Goal: Task Accomplishment & Management: Use online tool/utility

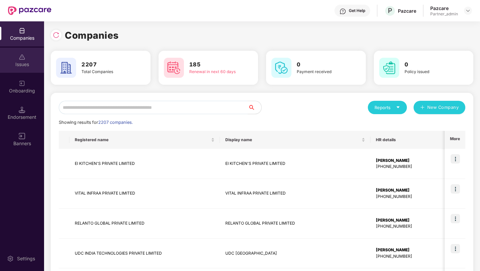
click at [22, 72] on div "Issues" at bounding box center [22, 60] width 44 height 25
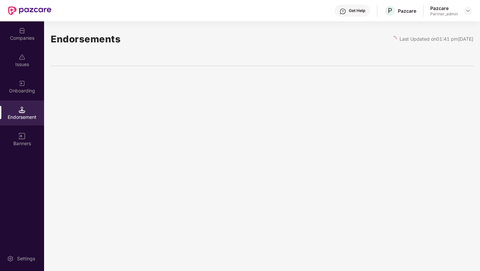
click at [19, 89] on div "Onboarding" at bounding box center [22, 90] width 44 height 7
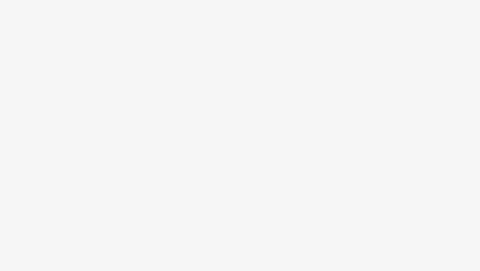
click at [224, 59] on body at bounding box center [240, 135] width 480 height 271
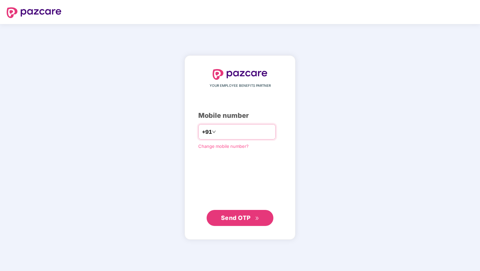
type input "**********"
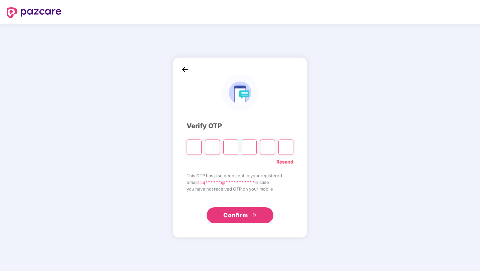
paste input "*"
type input "*"
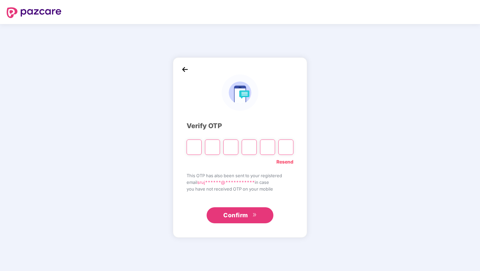
type input "*"
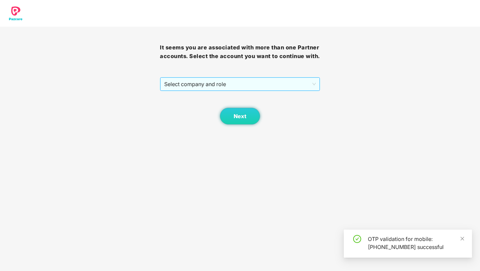
click at [223, 91] on span "Select company and role" at bounding box center [239, 84] width 151 height 13
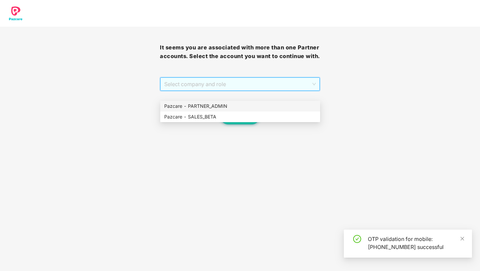
click at [216, 107] on div "Pazcare - PARTNER_ADMIN" at bounding box center [240, 106] width 152 height 7
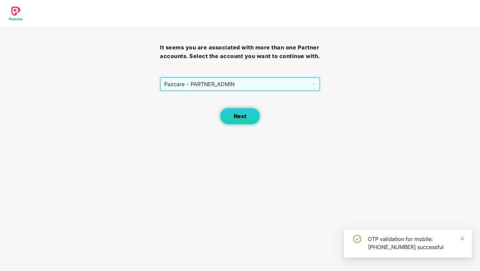
click at [240, 120] on span "Next" at bounding box center [240, 116] width 13 height 6
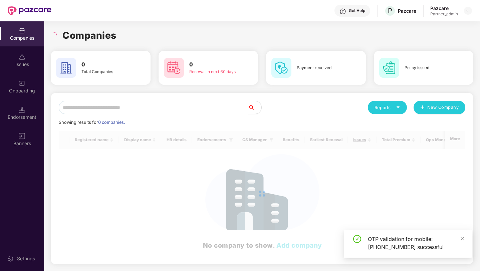
click at [20, 91] on div "Onboarding" at bounding box center [22, 90] width 44 height 7
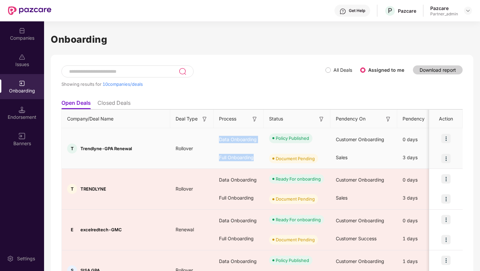
drag, startPoint x: 218, startPoint y: 140, endPoint x: 269, endPoint y: 140, distance: 50.4
click at [253, 141] on div "Data Onboarding" at bounding box center [239, 140] width 50 height 18
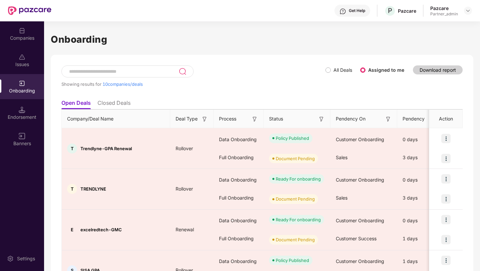
click at [124, 79] on li "Closed Deals" at bounding box center [114, 105] width 33 height 10
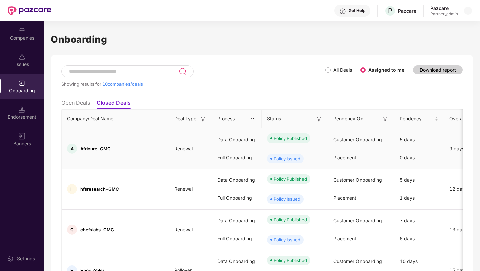
click at [277, 79] on div "Policy Published" at bounding box center [290, 138] width 33 height 7
click at [283, 79] on div "Policy Published" at bounding box center [290, 138] width 33 height 7
drag, startPoint x: 265, startPoint y: 148, endPoint x: 294, endPoint y: 148, distance: 28.7
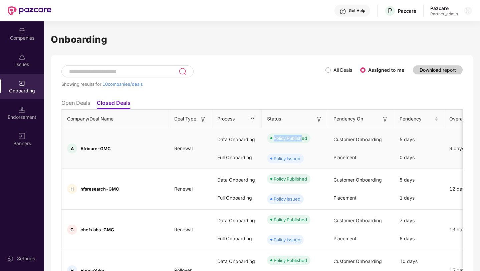
click at [294, 79] on div "Policy Published" at bounding box center [290, 138] width 33 height 7
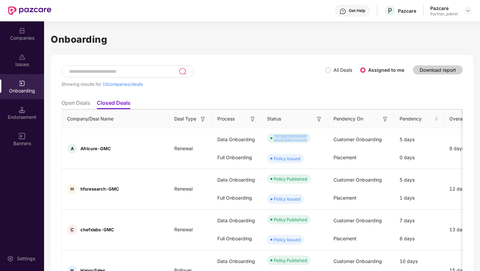
click at [280, 79] on th "Status" at bounding box center [295, 119] width 66 height 18
click at [229, 79] on div "Data Onboarding" at bounding box center [237, 140] width 50 height 18
click at [238, 79] on div "Full Onboarding" at bounding box center [237, 158] width 50 height 18
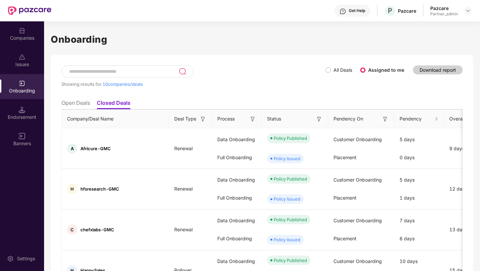
click at [316, 79] on img at bounding box center [319, 119] width 7 height 7
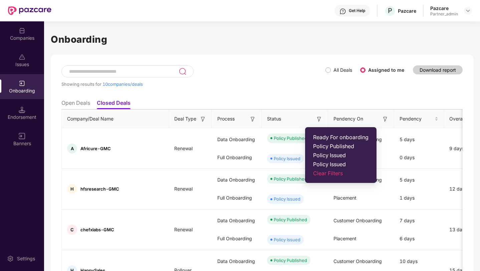
click at [239, 79] on div "Process" at bounding box center [236, 118] width 39 height 7
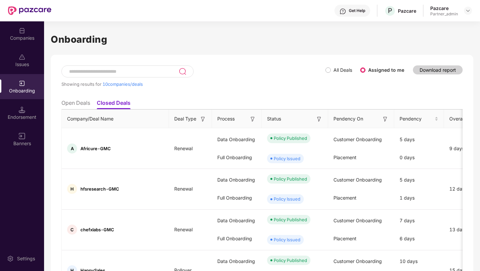
click at [249, 79] on img at bounding box center [252, 119] width 7 height 7
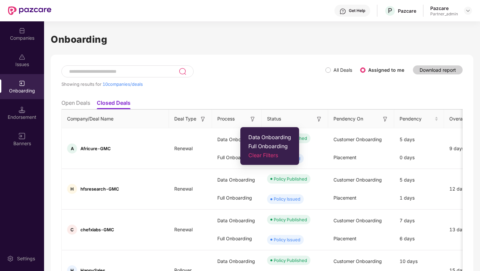
click at [258, 79] on ul "Open Deals Closed Deals" at bounding box center [261, 102] width 401 height 13
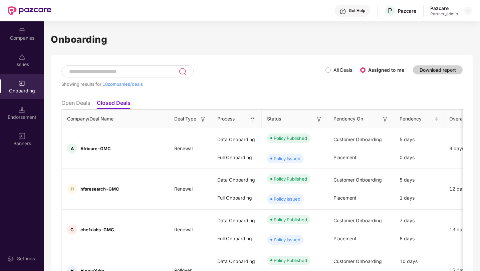
click at [249, 79] on img at bounding box center [252, 119] width 7 height 7
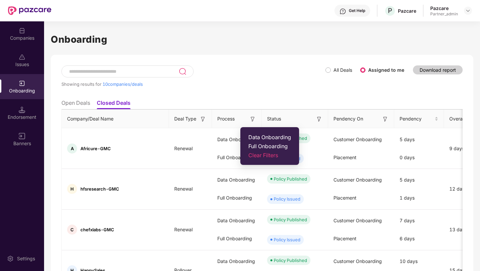
click at [241, 79] on ul "Open Deals Closed Deals" at bounding box center [261, 102] width 401 height 13
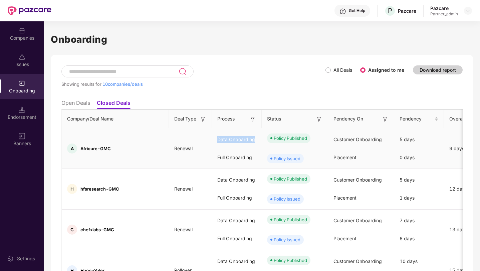
drag, startPoint x: 210, startPoint y: 142, endPoint x: 244, endPoint y: 153, distance: 35.4
click at [244, 79] on div "Data Onboarding" at bounding box center [237, 140] width 50 height 18
click at [249, 79] on img at bounding box center [252, 119] width 7 height 7
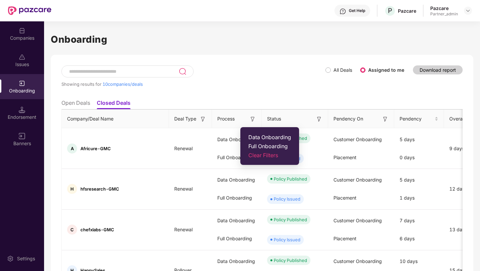
click at [245, 79] on ul "Open Deals Closed Deals" at bounding box center [261, 102] width 401 height 13
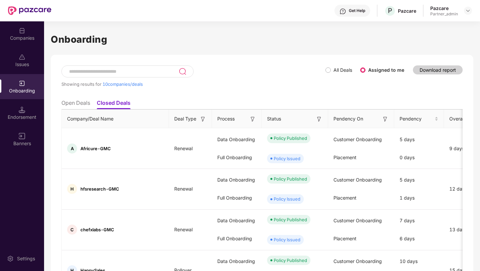
click at [316, 79] on img at bounding box center [319, 119] width 7 height 7
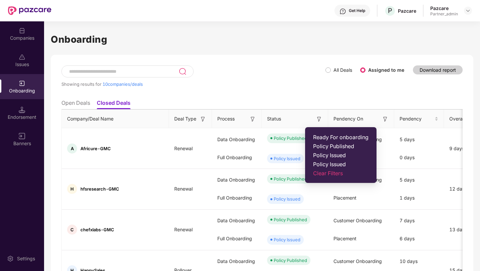
click at [289, 79] on div "Showing results for 10 companies/deals" at bounding box center [193, 83] width 264 height 5
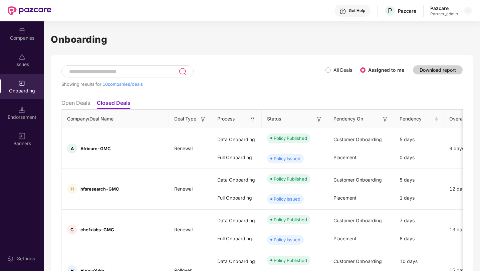
click at [249, 79] on img at bounding box center [252, 119] width 7 height 7
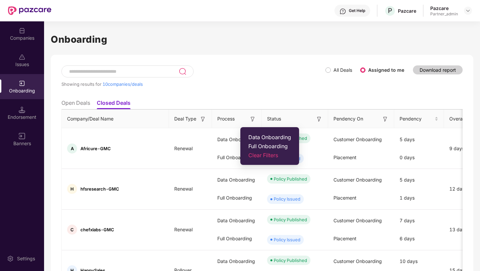
click at [267, 73] on div "Showing results for 10 companies/deals" at bounding box center [193, 80] width 264 height 31
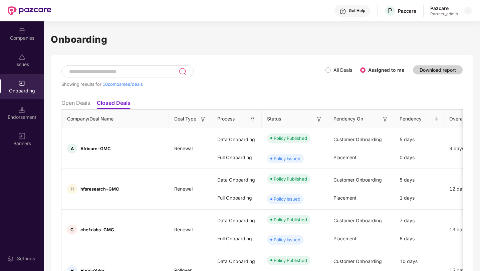
click at [249, 79] on img at bounding box center [252, 119] width 7 height 7
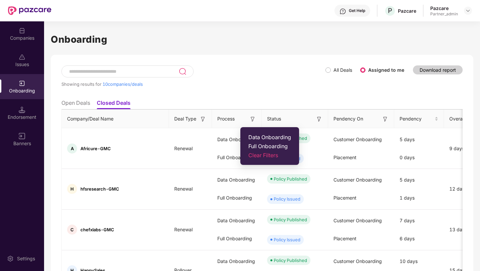
click at [250, 79] on div "Showing results for 10 companies/deals" at bounding box center [193, 80] width 264 height 31
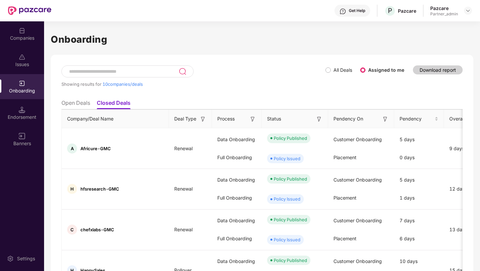
click at [87, 79] on li "Open Deals" at bounding box center [75, 105] width 29 height 10
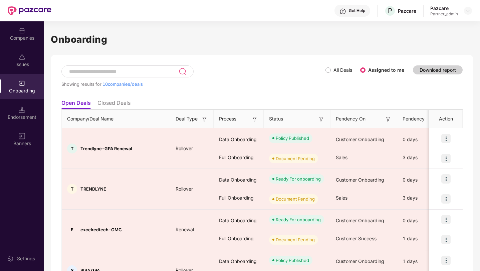
click at [255, 79] on img at bounding box center [254, 119] width 7 height 7
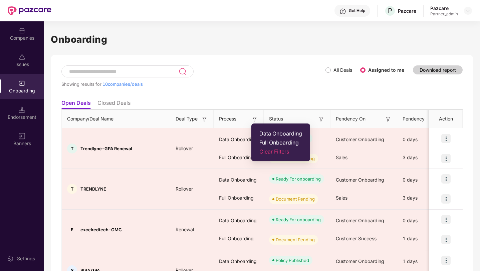
click at [276, 79] on ul "Open Deals Closed Deals" at bounding box center [261, 102] width 401 height 13
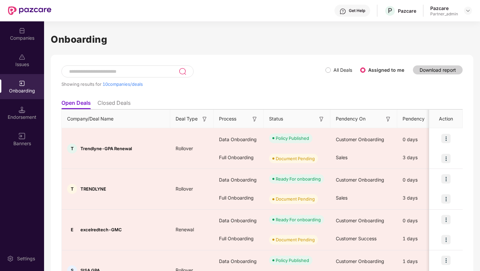
click at [322, 79] on img at bounding box center [321, 119] width 7 height 7
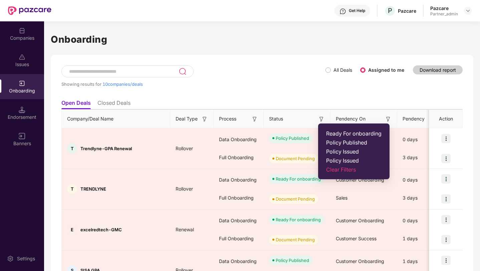
click at [292, 78] on div "Showing results for 10 companies/deals" at bounding box center [193, 80] width 264 height 31
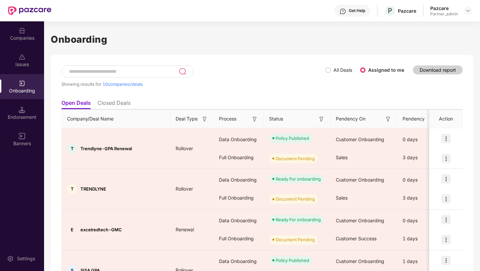
click at [116, 79] on li "Closed Deals" at bounding box center [114, 105] width 33 height 10
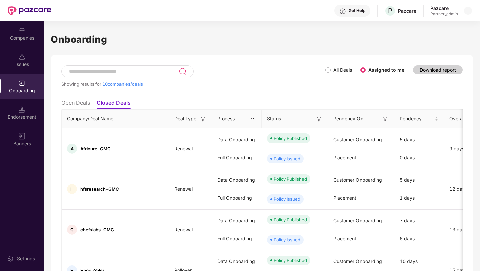
click at [316, 79] on img at bounding box center [319, 119] width 7 height 7
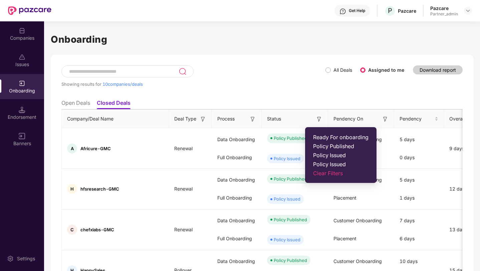
click at [323, 79] on span "Policy Published" at bounding box center [340, 146] width 55 height 7
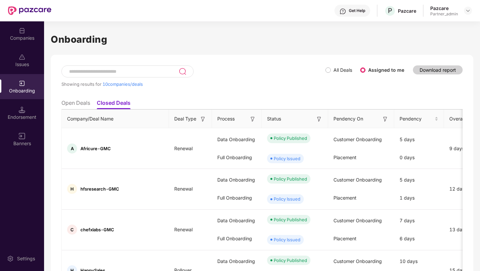
click at [316, 79] on img at bounding box center [319, 119] width 7 height 7
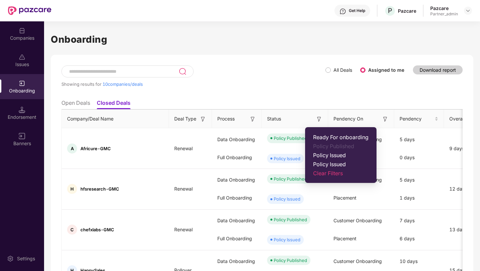
click at [333, 79] on span "Policy Published" at bounding box center [340, 146] width 55 height 7
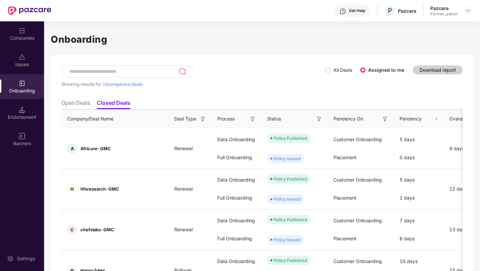
click at [316, 79] on img at bounding box center [319, 119] width 7 height 7
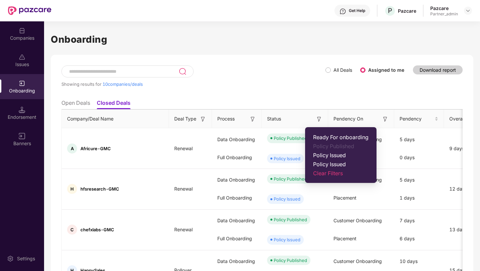
click at [339, 79] on span "Policy Issued" at bounding box center [340, 164] width 55 height 7
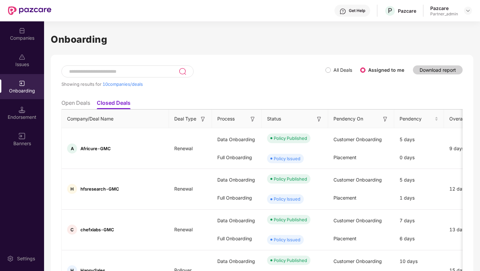
click at [316, 79] on img at bounding box center [319, 119] width 7 height 7
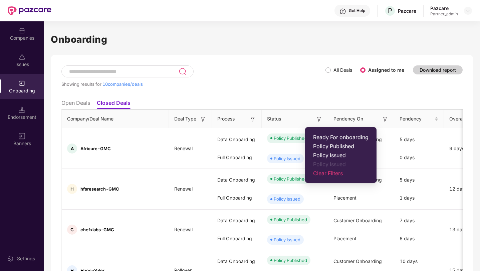
click at [327, 79] on span "Policy Published" at bounding box center [340, 146] width 55 height 7
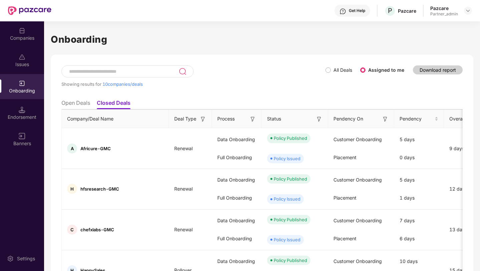
click at [81, 79] on li "Open Deals" at bounding box center [75, 105] width 29 height 10
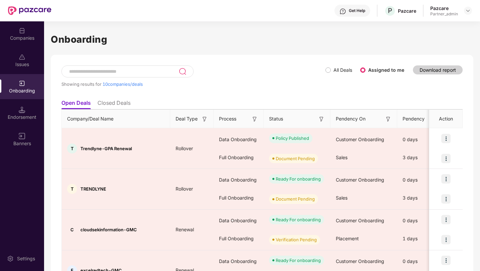
click at [104, 79] on li "Closed Deals" at bounding box center [114, 105] width 33 height 10
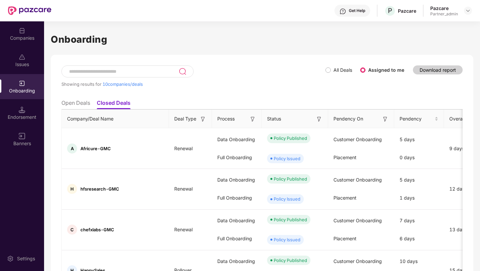
click at [86, 79] on ul "Open Deals Closed Deals" at bounding box center [261, 102] width 401 height 13
click at [75, 79] on li "Open Deals" at bounding box center [75, 105] width 29 height 10
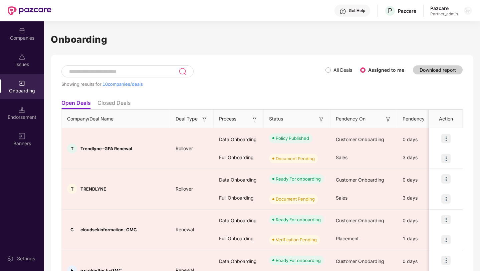
click at [323, 79] on img at bounding box center [321, 119] width 7 height 7
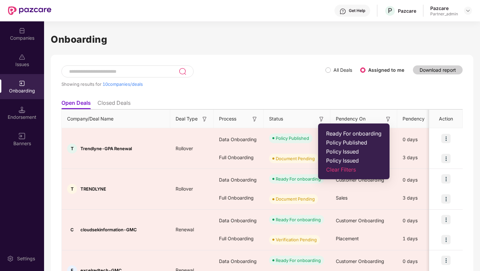
click at [339, 79] on span "Policy Published" at bounding box center [353, 142] width 55 height 7
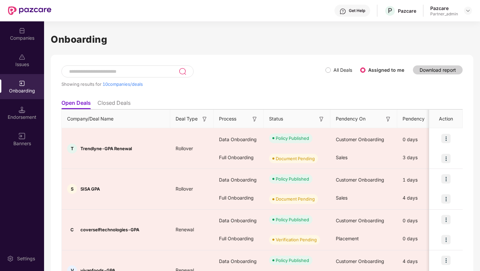
click at [323, 79] on th "Status" at bounding box center [297, 119] width 67 height 18
click at [323, 79] on img at bounding box center [321, 119] width 7 height 7
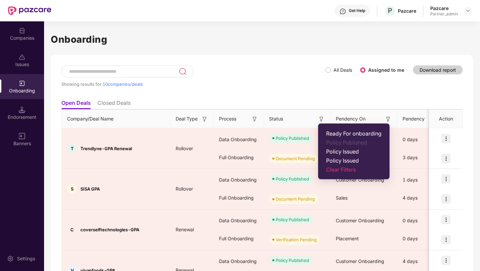
click at [347, 79] on span "Clear Filters" at bounding box center [353, 169] width 55 height 7
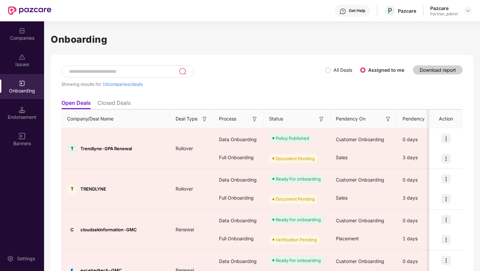
click at [253, 79] on img at bounding box center [254, 119] width 7 height 7
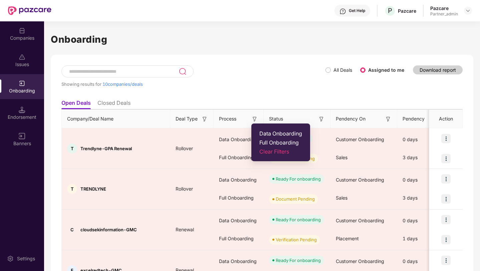
click at [271, 79] on span "Full Onboarding" at bounding box center [280, 142] width 43 height 7
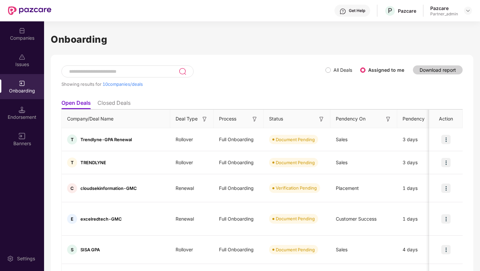
click at [253, 79] on img at bounding box center [254, 119] width 7 height 7
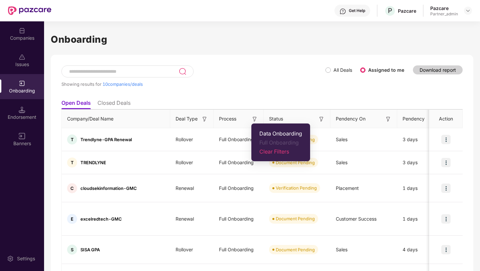
click at [278, 79] on span "Clear Filters" at bounding box center [280, 151] width 43 height 7
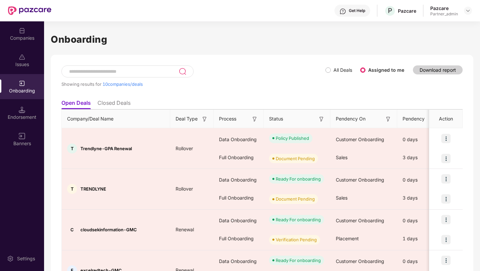
click at [266, 79] on ul "Open Deals Closed Deals" at bounding box center [261, 102] width 401 height 13
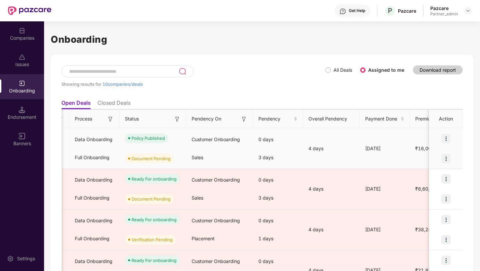
scroll to position [0, 145]
drag, startPoint x: 252, startPoint y: 143, endPoint x: 271, endPoint y: 139, distance: 19.4
click at [271, 79] on div "0 days" at bounding box center [277, 140] width 50 height 18
click at [243, 79] on div "Sales" at bounding box center [218, 158] width 67 height 18
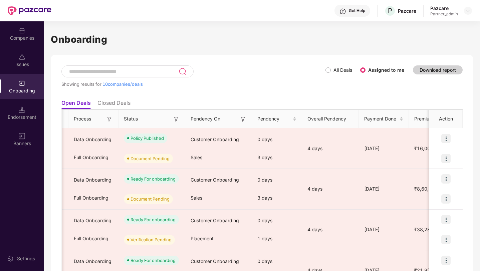
click at [442, 78] on div "Download report" at bounding box center [438, 71] width 50 height 13
